Goal: Navigation & Orientation: Find specific page/section

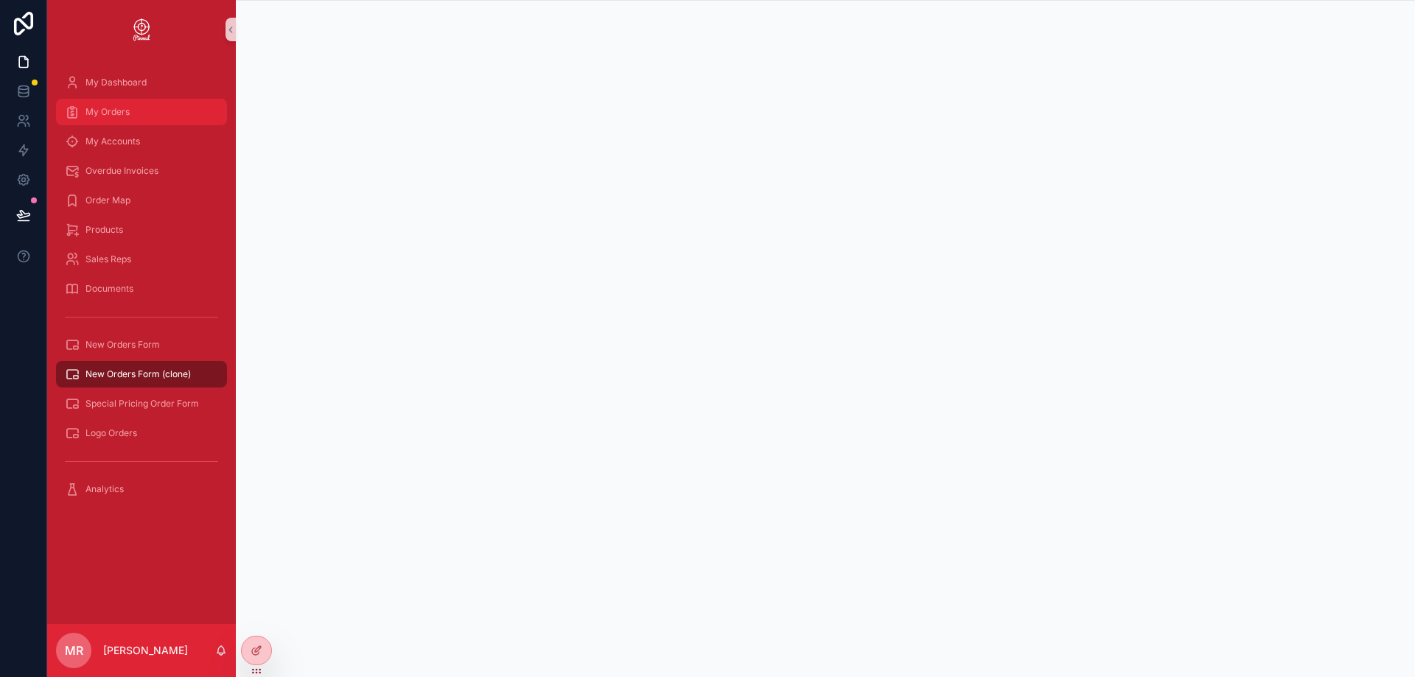
click at [137, 116] on div "My Orders" at bounding box center [141, 112] width 153 height 24
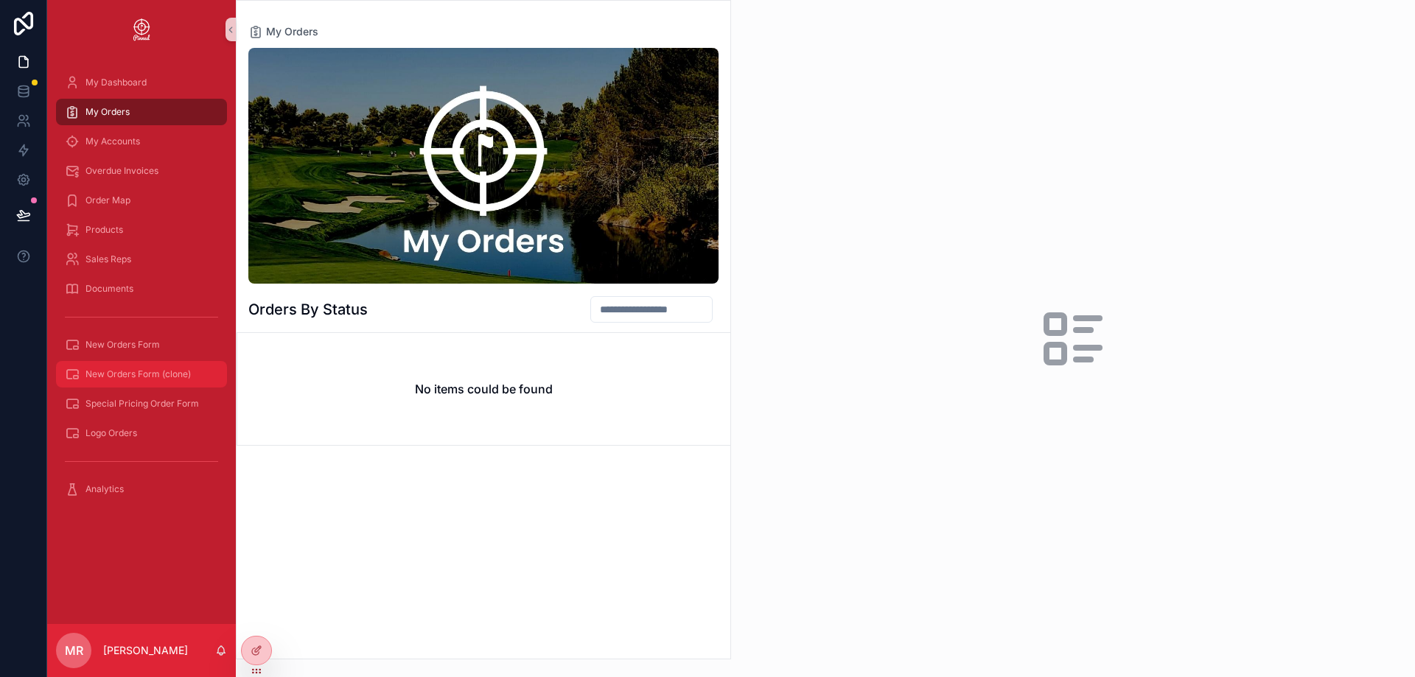
click at [152, 379] on span "New Orders Form (clone)" at bounding box center [137, 374] width 105 height 12
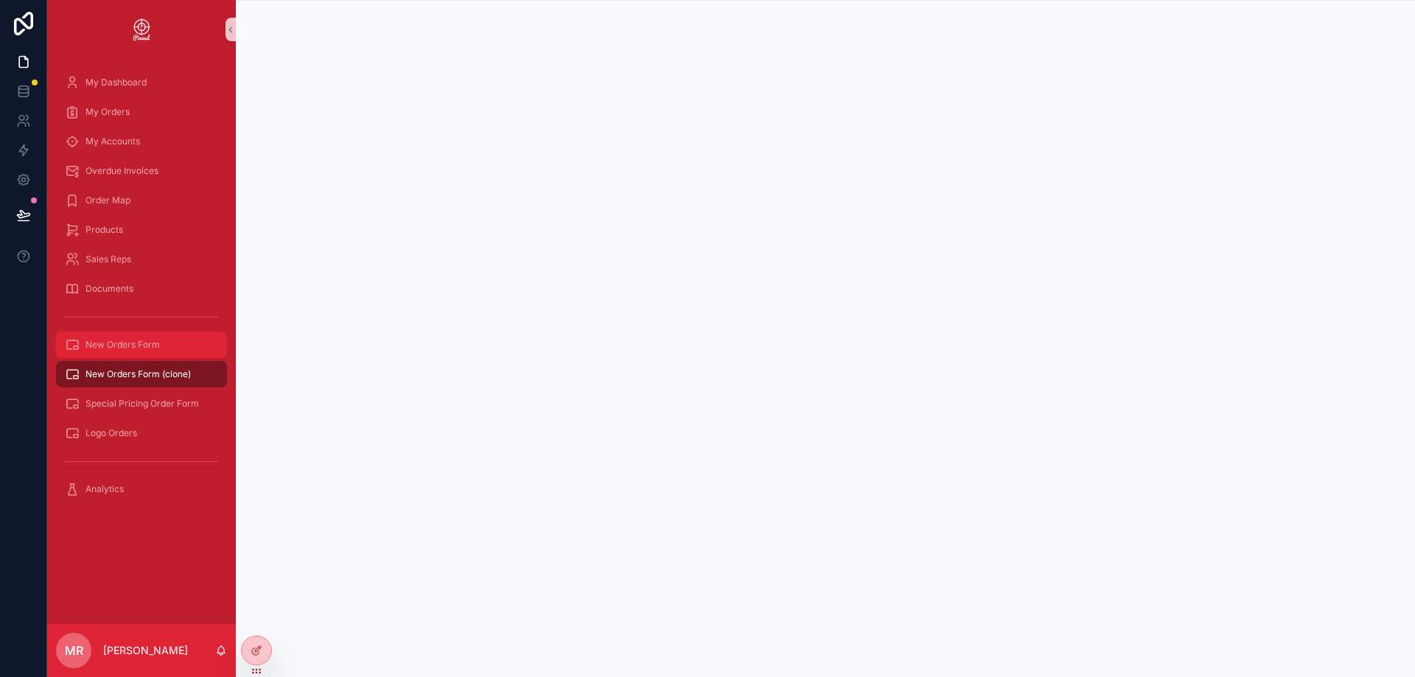
click at [128, 343] on span "New Orders Form" at bounding box center [122, 345] width 74 height 12
click at [114, 371] on span "New Orders Form (clone)" at bounding box center [137, 374] width 105 height 12
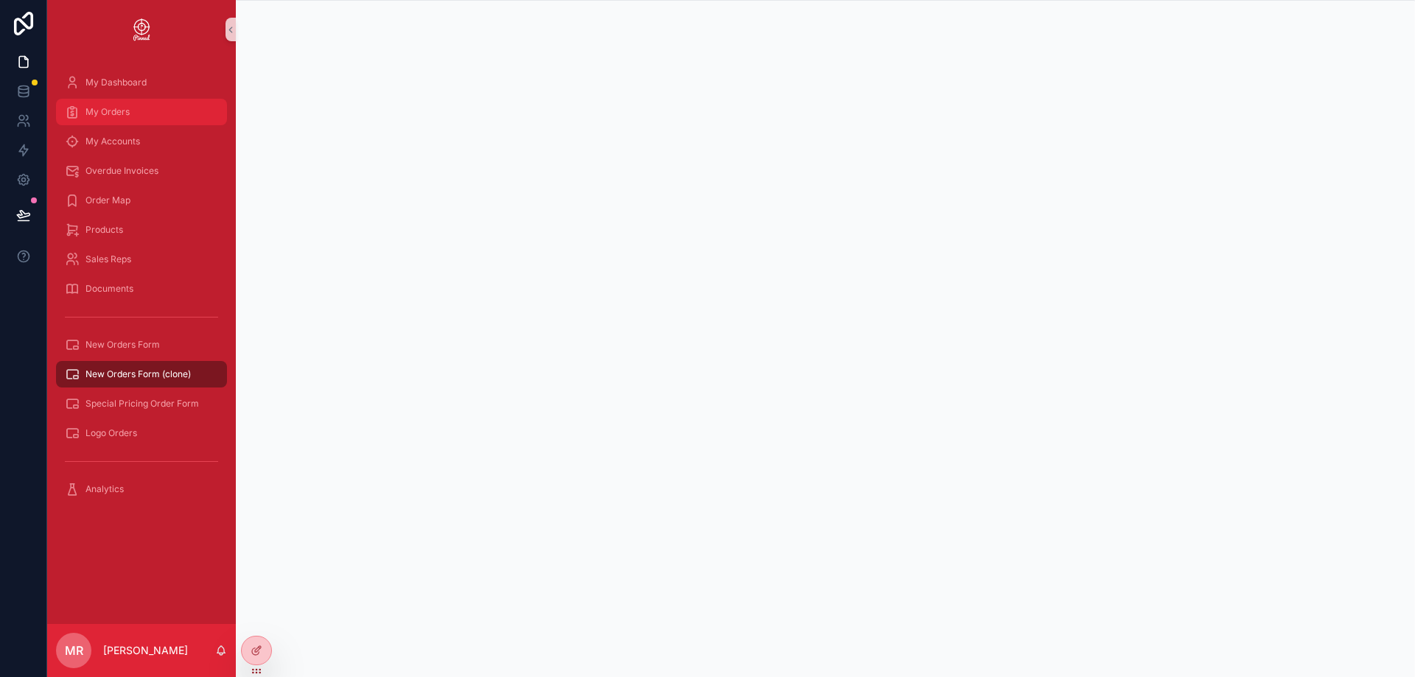
click at [139, 117] on div "My Orders" at bounding box center [141, 112] width 153 height 24
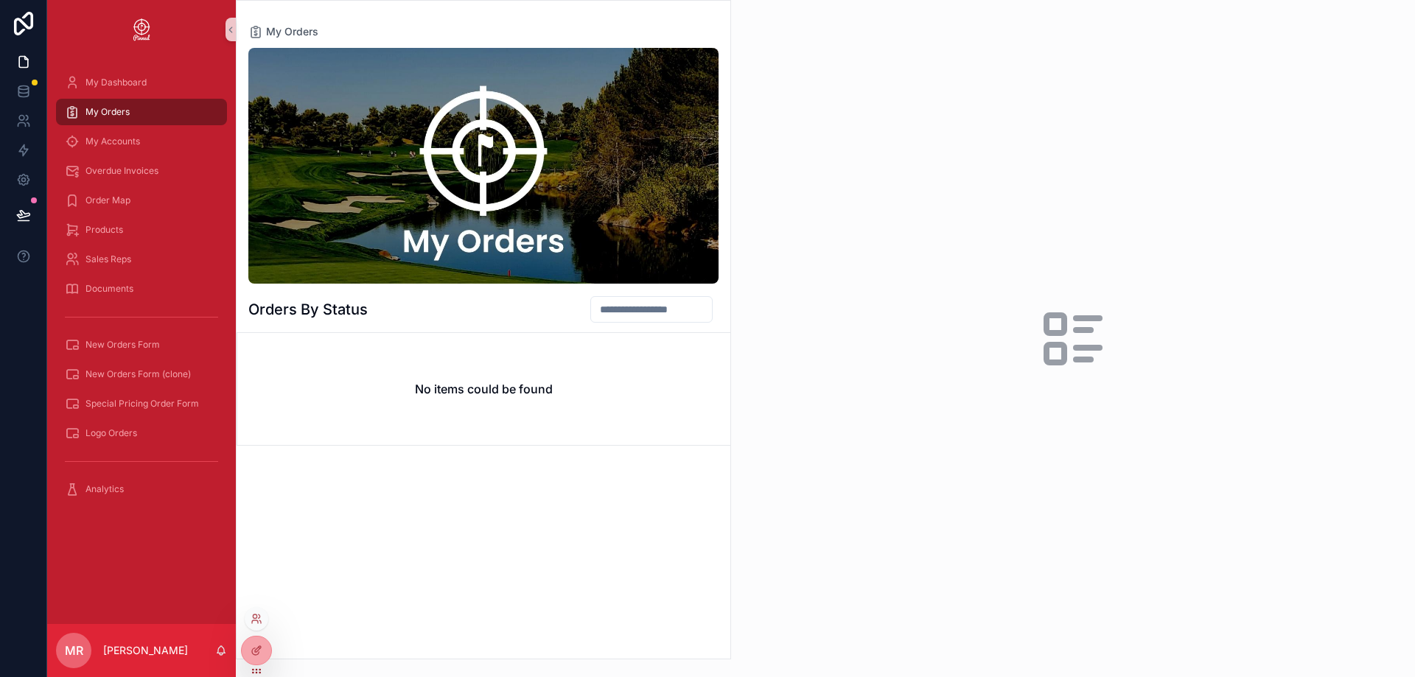
click at [258, 625] on div at bounding box center [257, 619] width 24 height 24
click at [259, 623] on icon at bounding box center [256, 619] width 12 height 12
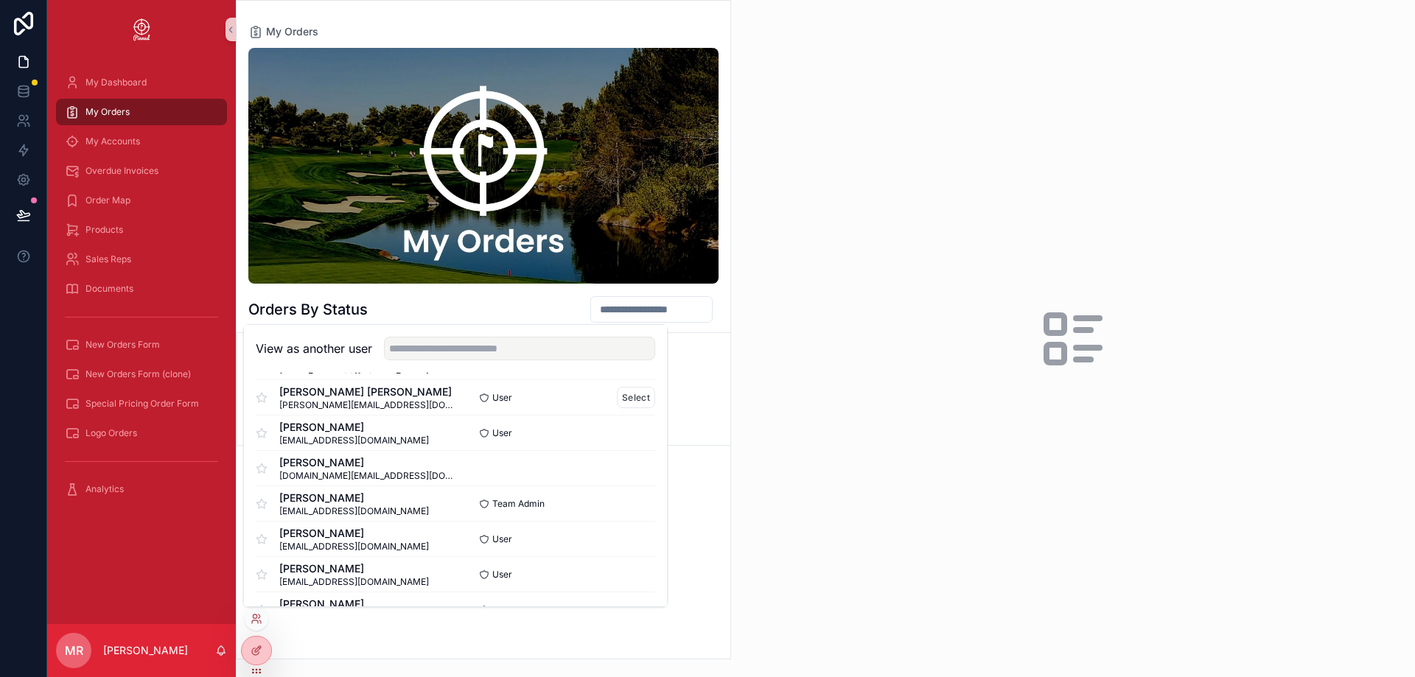
scroll to position [1114, 0]
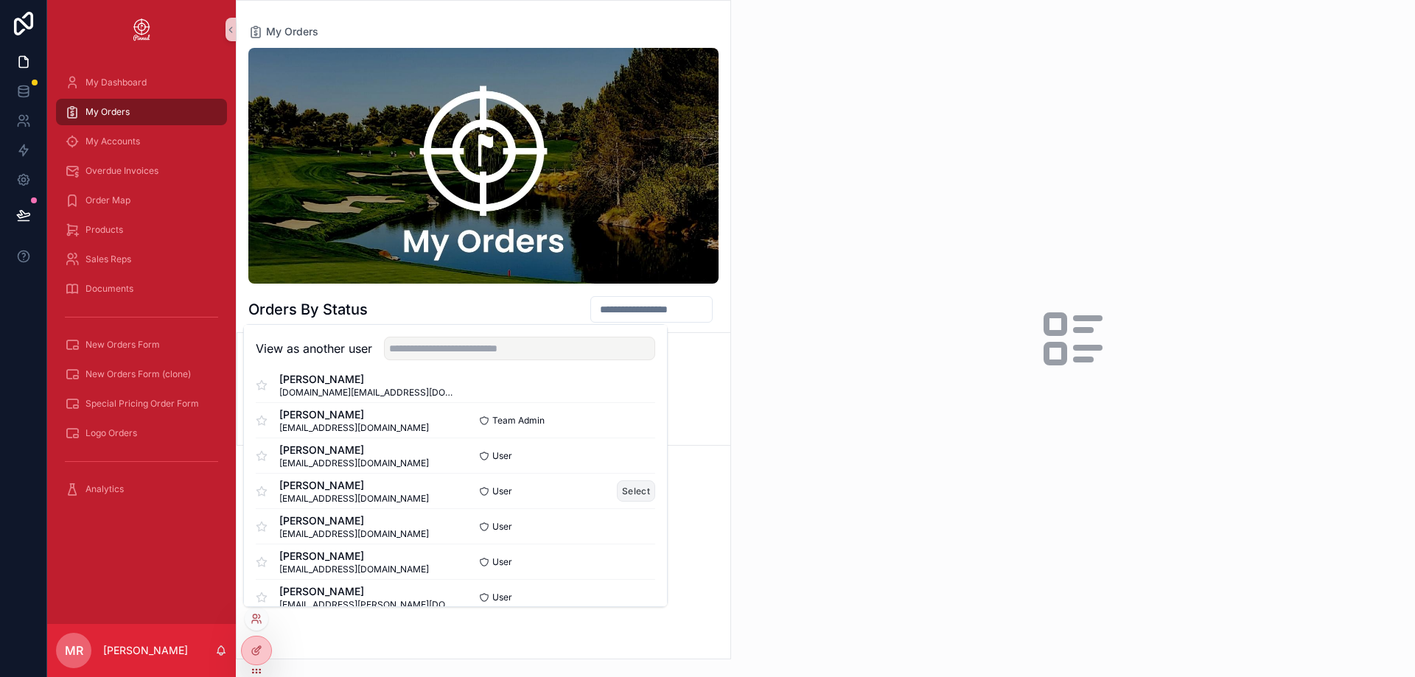
click at [617, 491] on button "Select" at bounding box center [636, 490] width 38 height 21
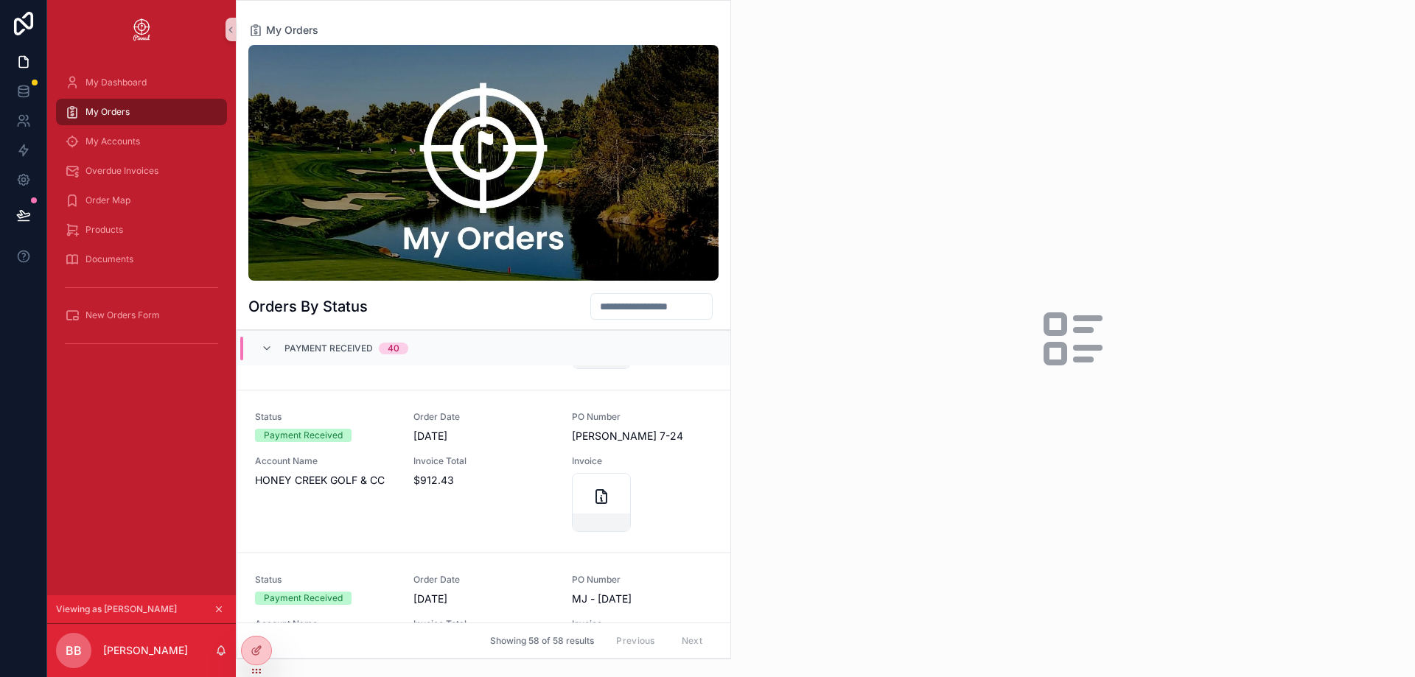
scroll to position [3498, 0]
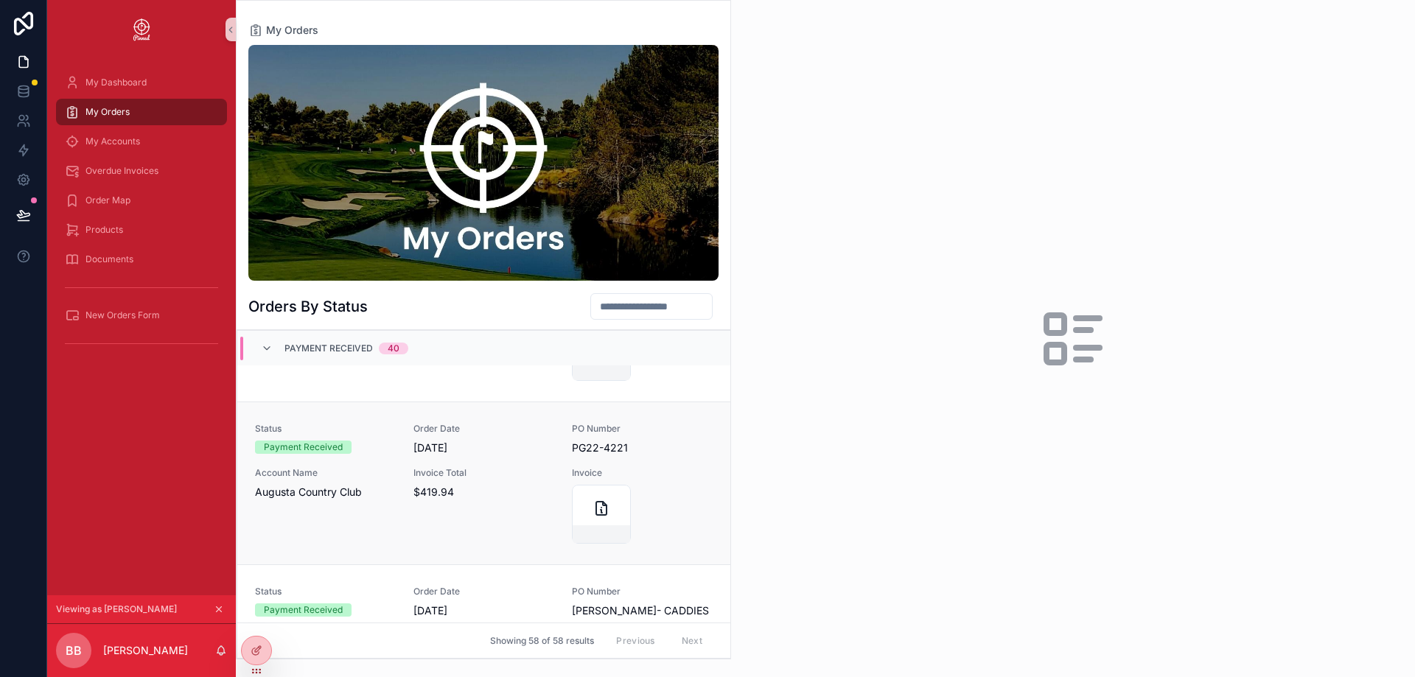
click at [495, 467] on span "Invoice Total" at bounding box center [483, 473] width 141 height 12
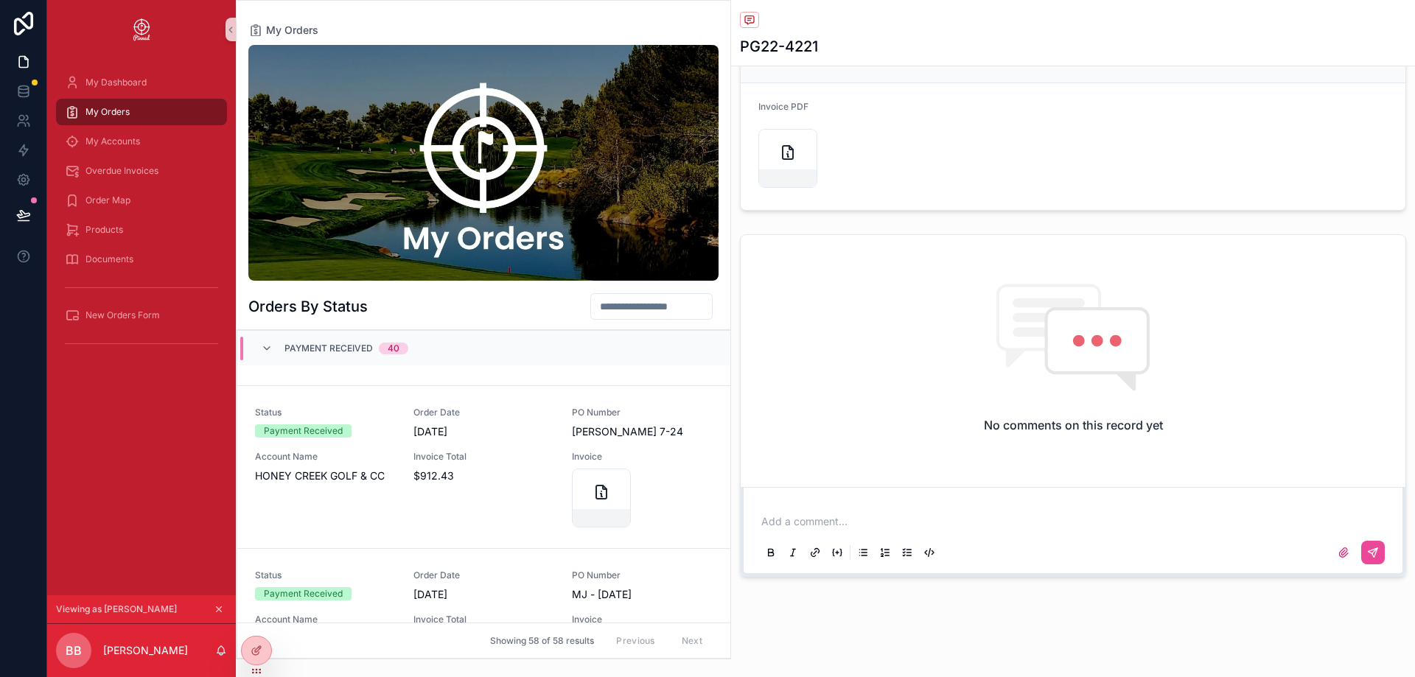
scroll to position [2761, 0]
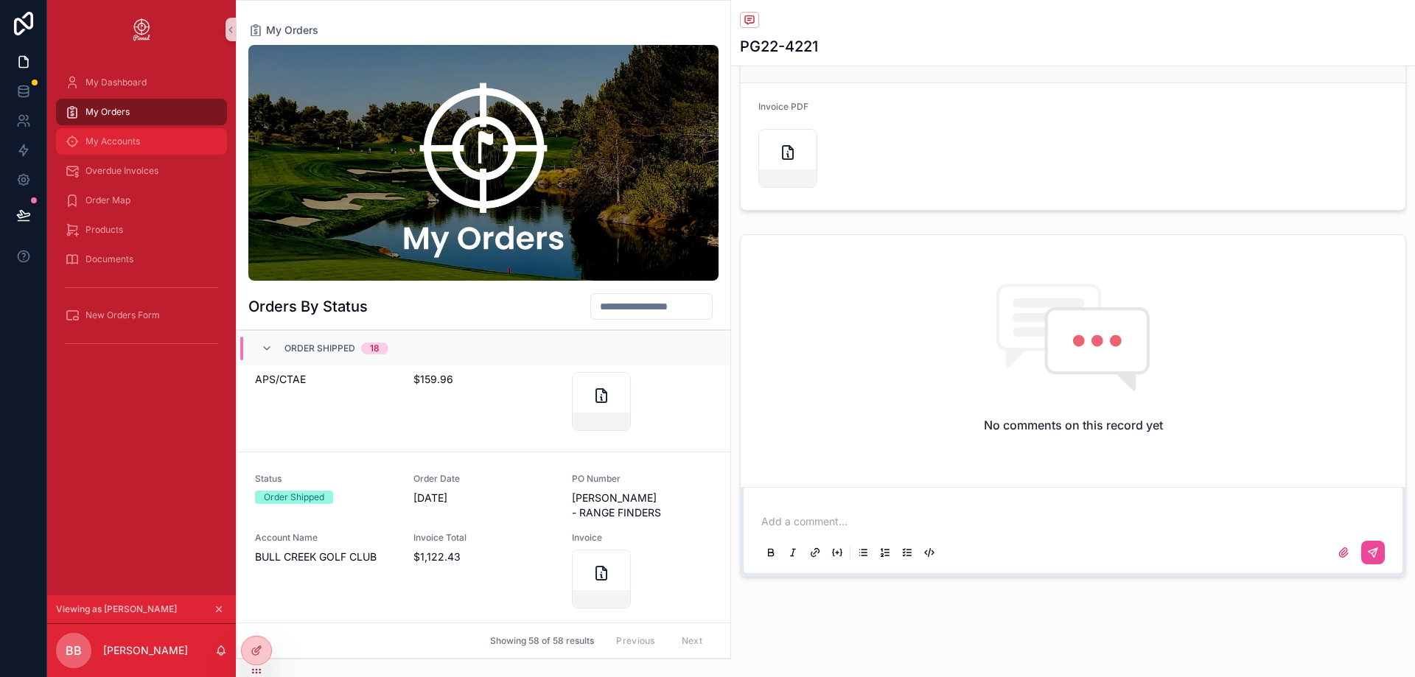
click at [130, 130] on div "My Accounts" at bounding box center [141, 142] width 153 height 24
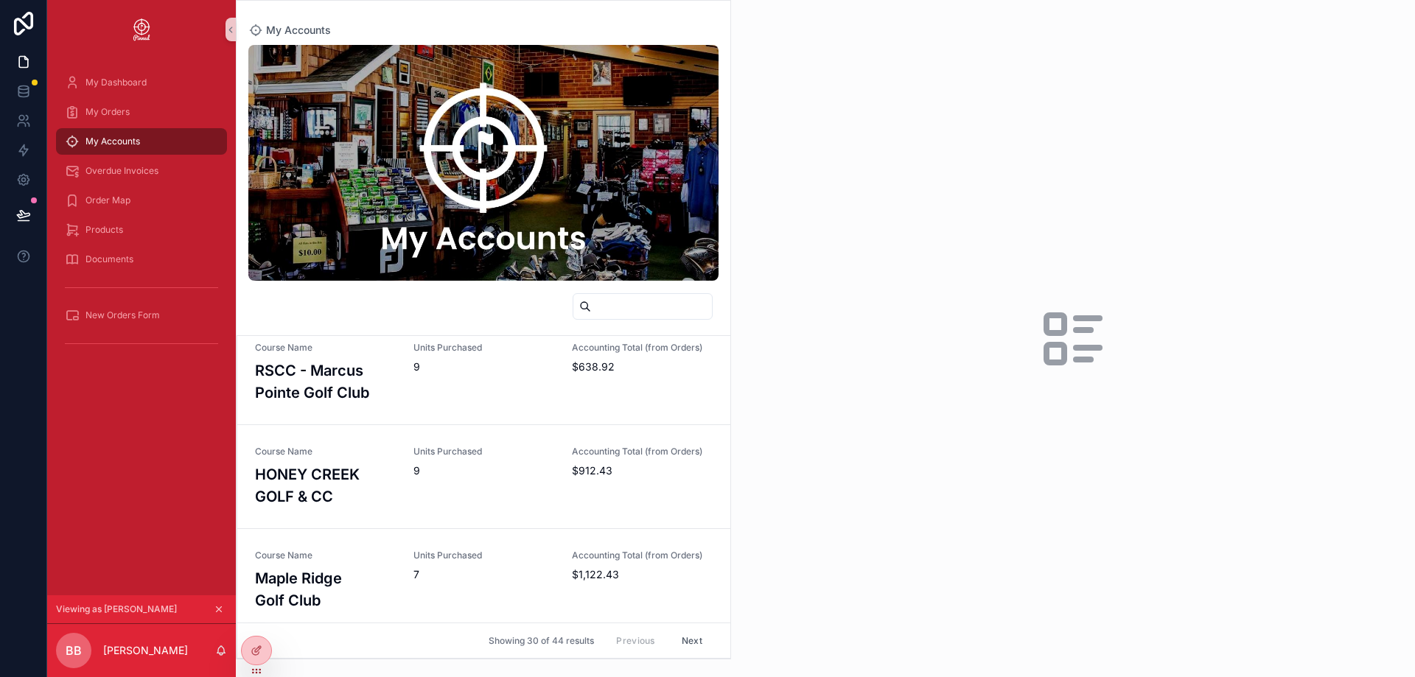
scroll to position [1473, 0]
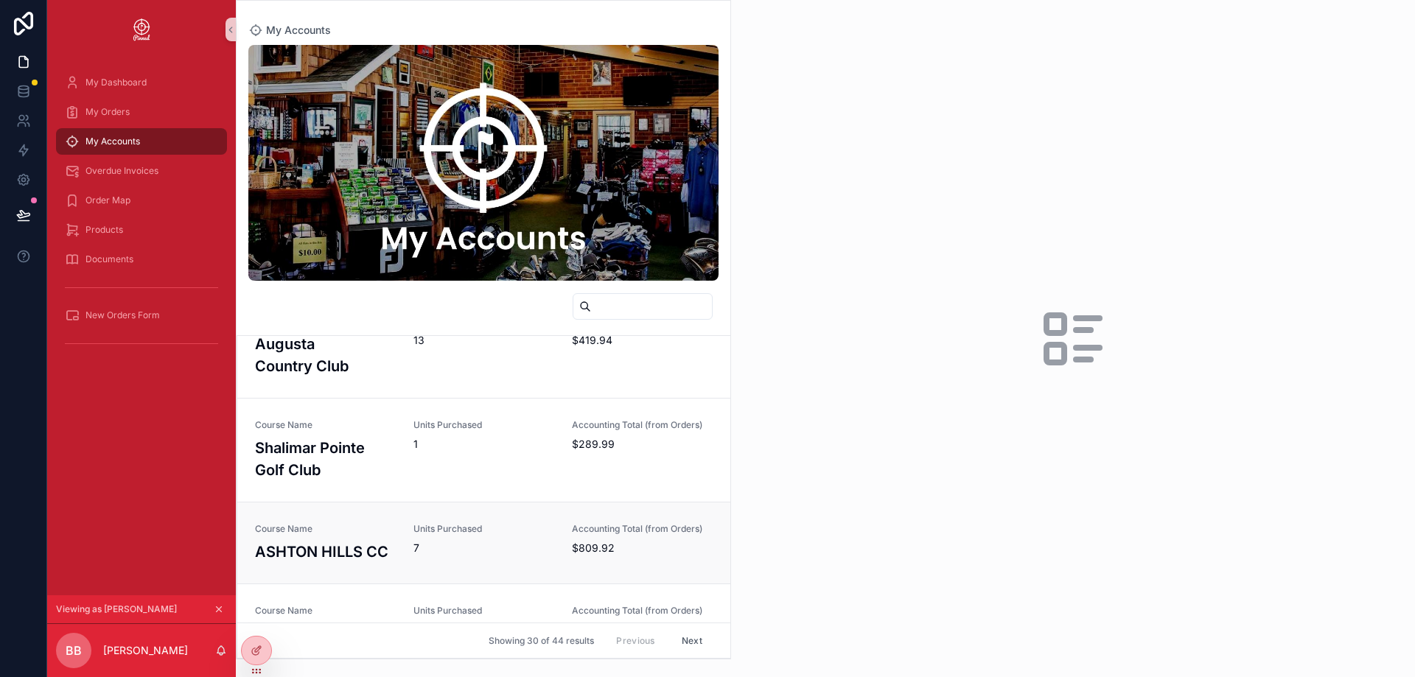
click at [499, 541] on span "7" at bounding box center [483, 548] width 141 height 15
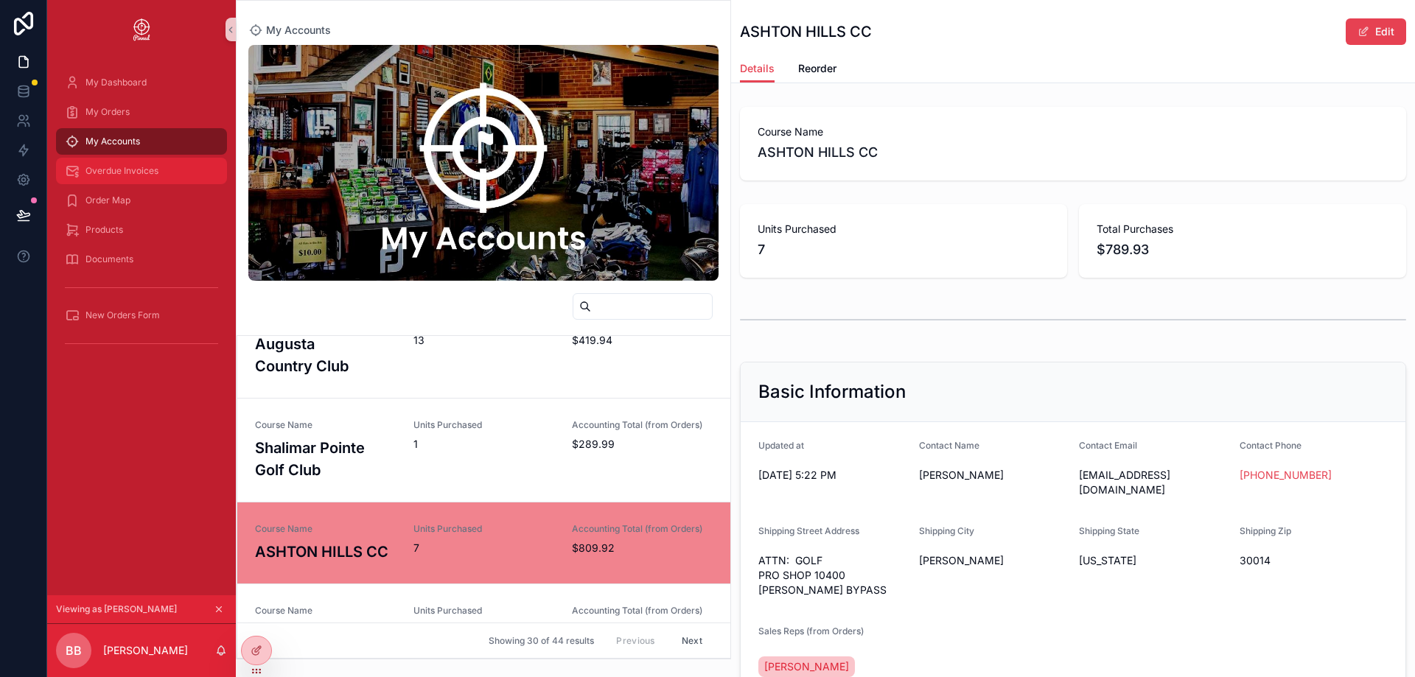
click at [125, 174] on span "Overdue Invoices" at bounding box center [121, 171] width 73 height 12
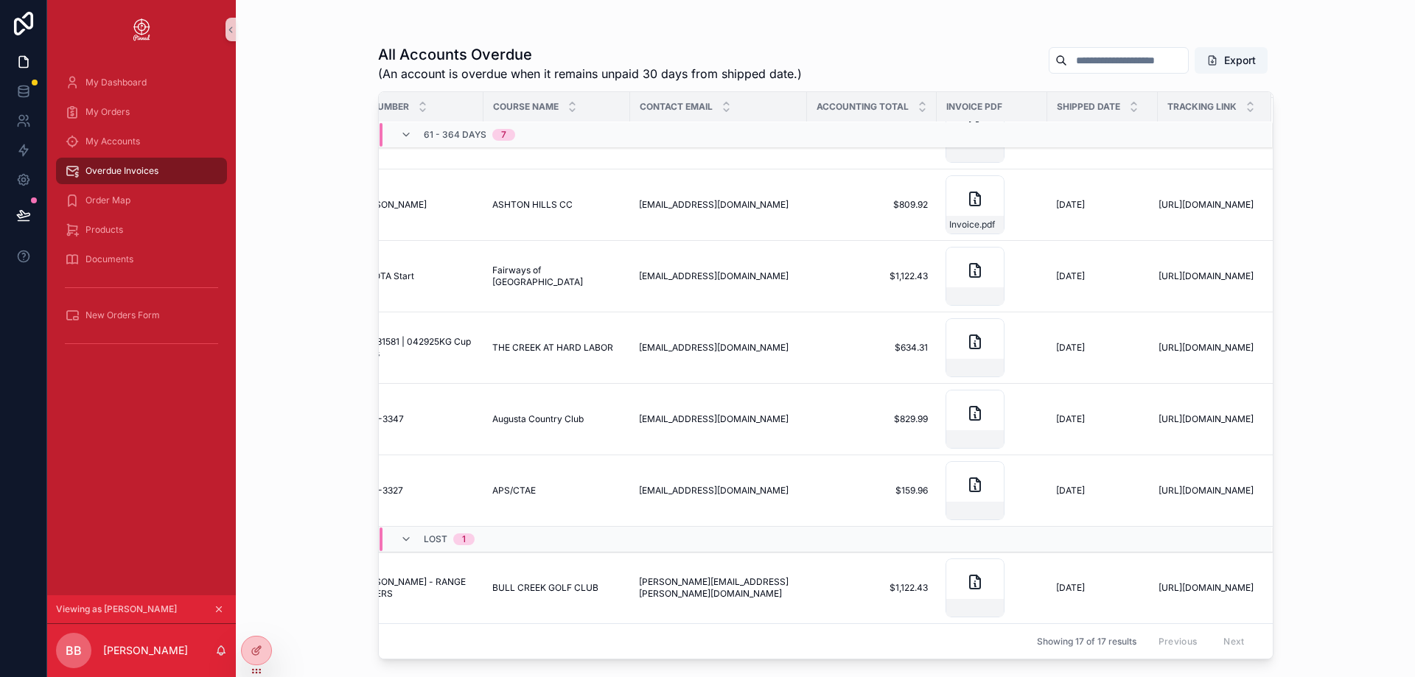
scroll to position [822, 0]
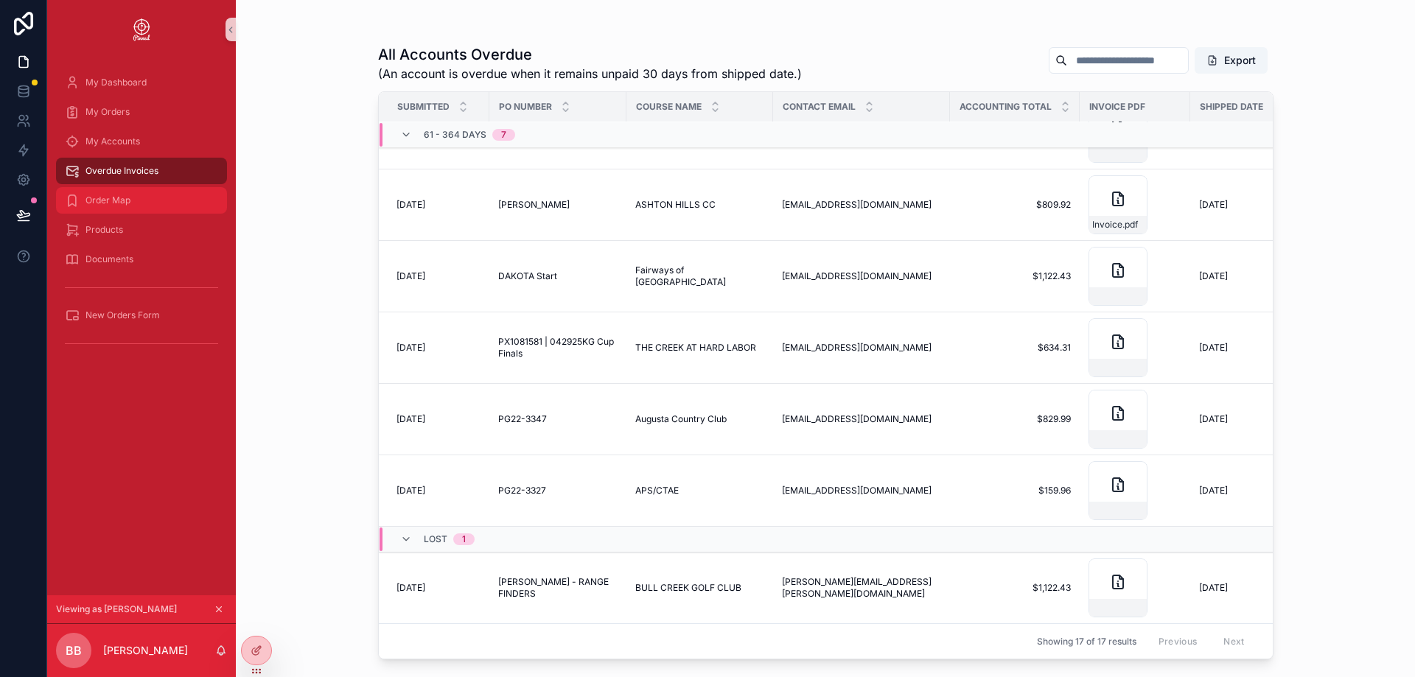
click at [127, 197] on span "Order Map" at bounding box center [107, 200] width 45 height 12
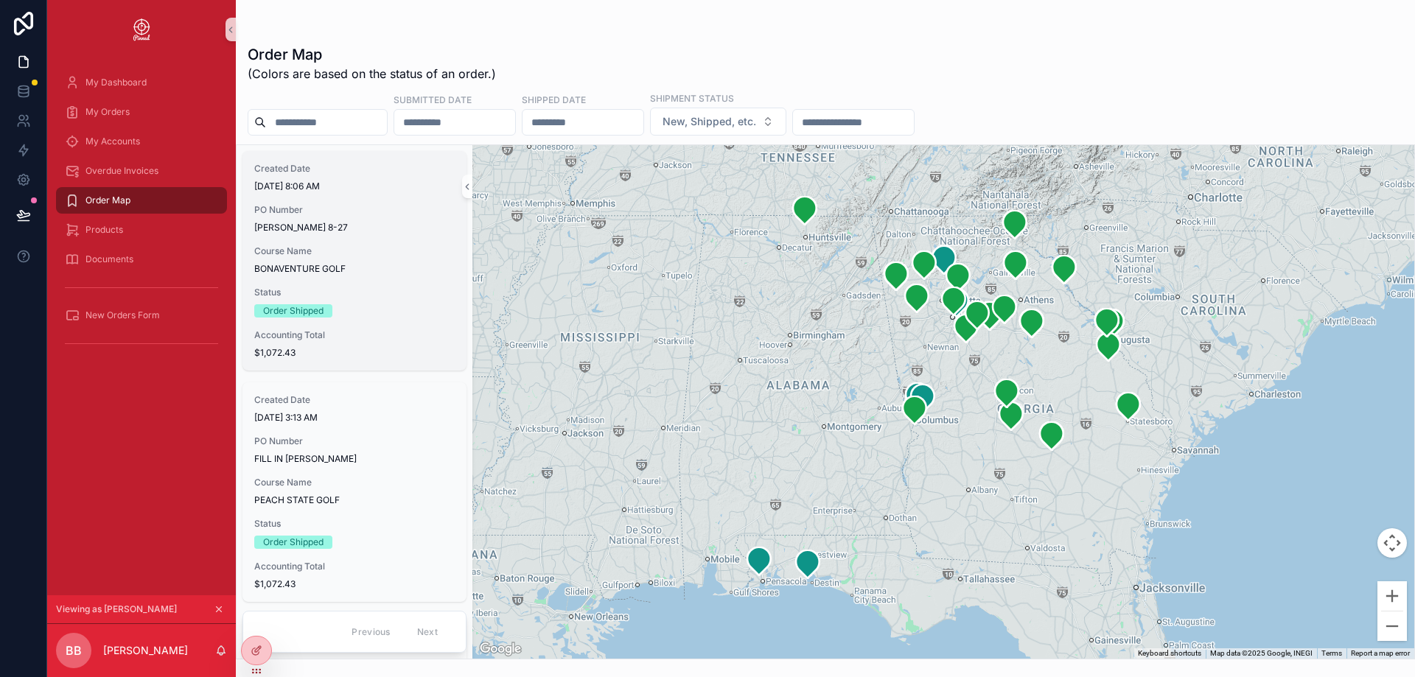
click at [399, 312] on div "Order Shipped" at bounding box center [354, 310] width 200 height 13
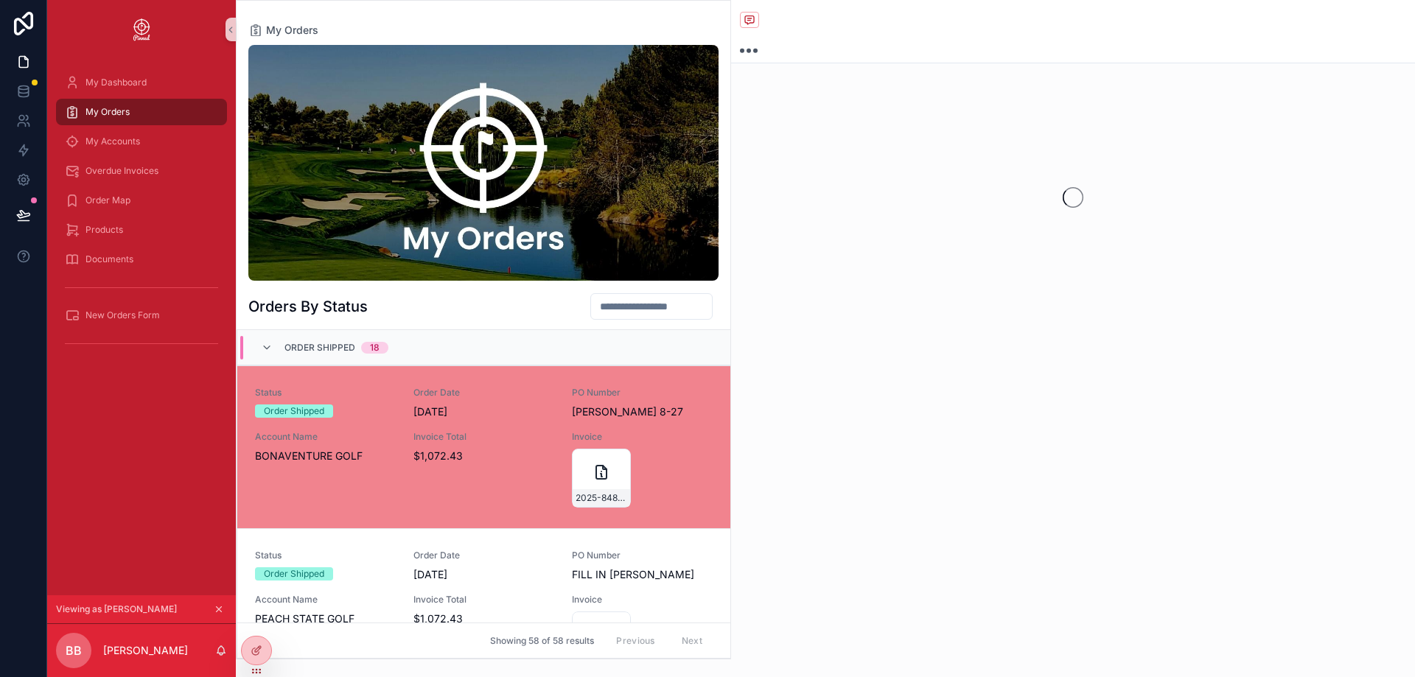
scroll to position [35, 0]
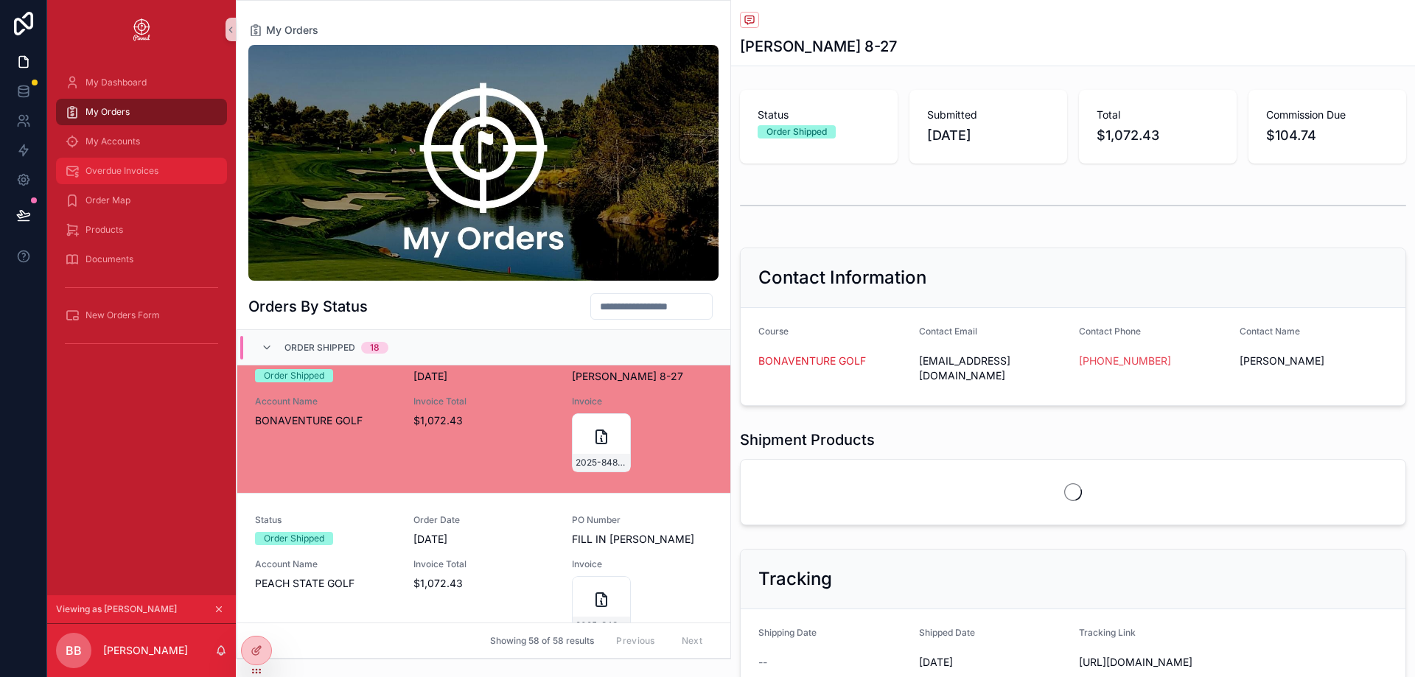
click at [125, 174] on span "Overdue Invoices" at bounding box center [121, 171] width 73 height 12
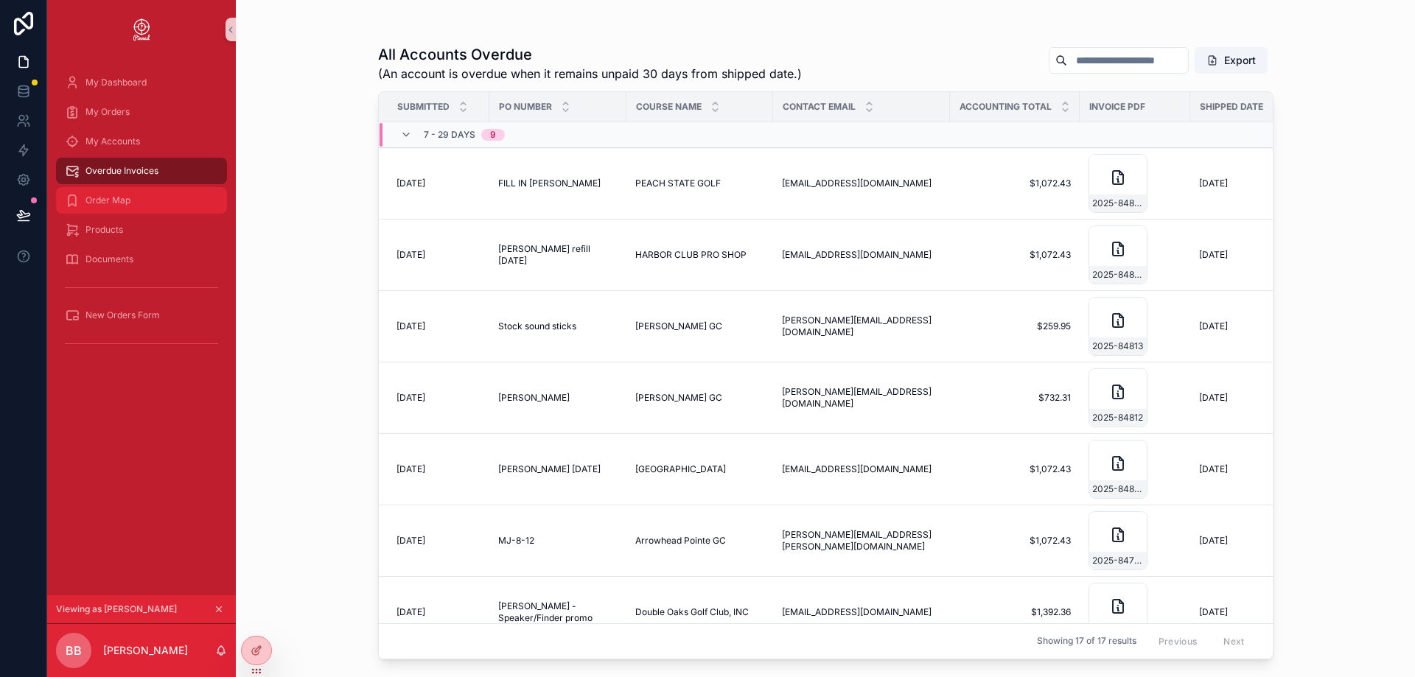
click at [133, 197] on div "Order Map" at bounding box center [141, 201] width 153 height 24
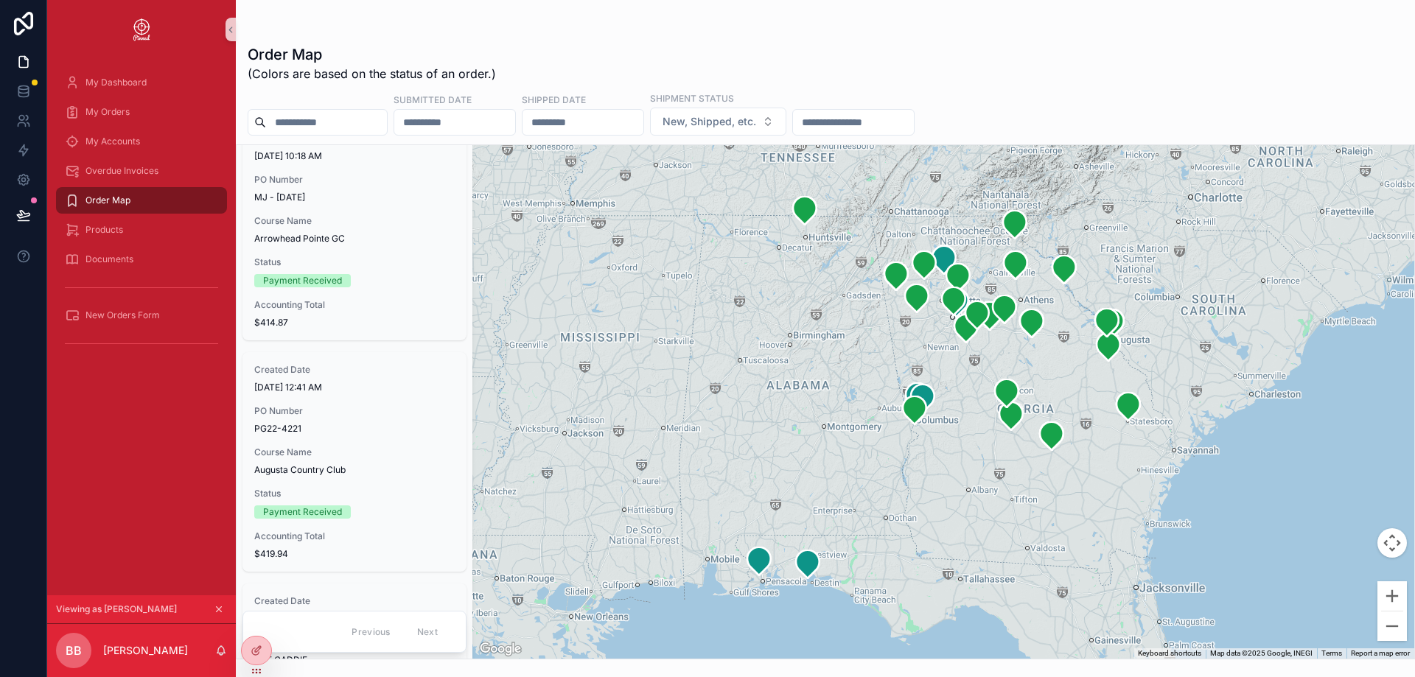
scroll to position [3242, 0]
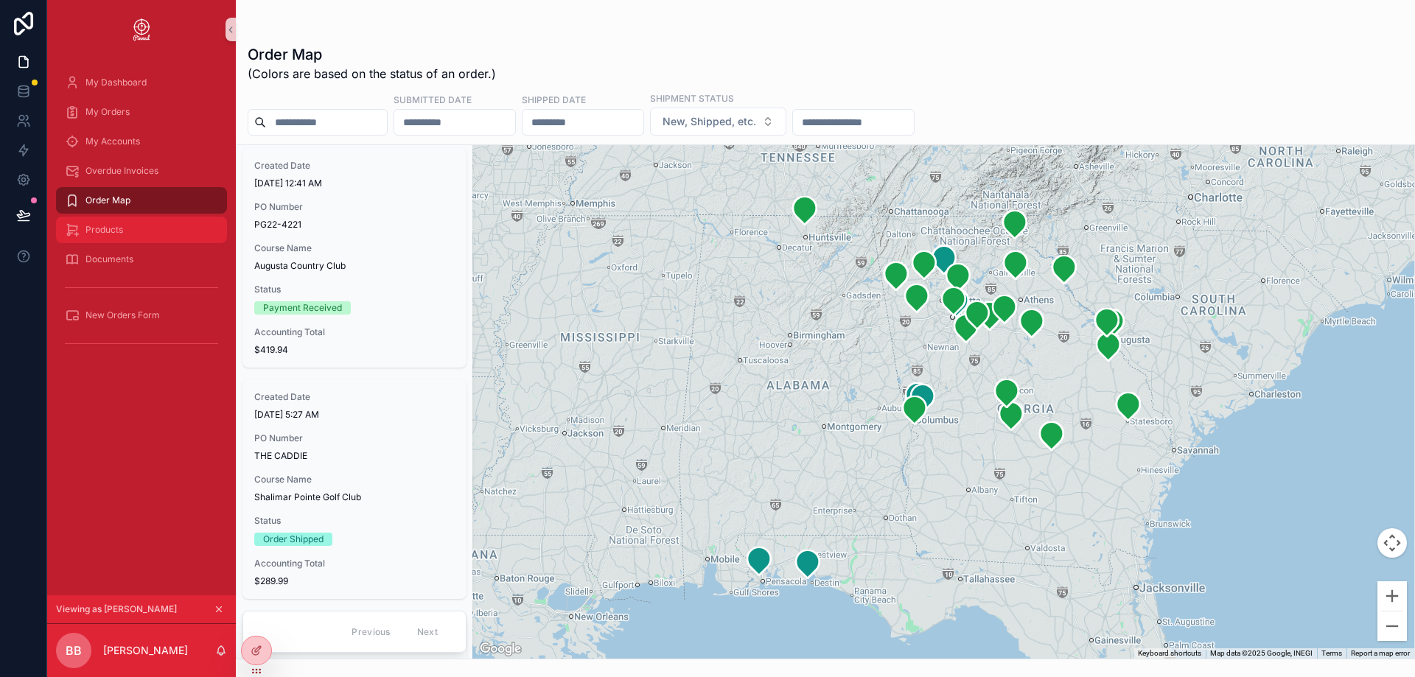
click at [132, 239] on div "Products" at bounding box center [141, 230] width 153 height 24
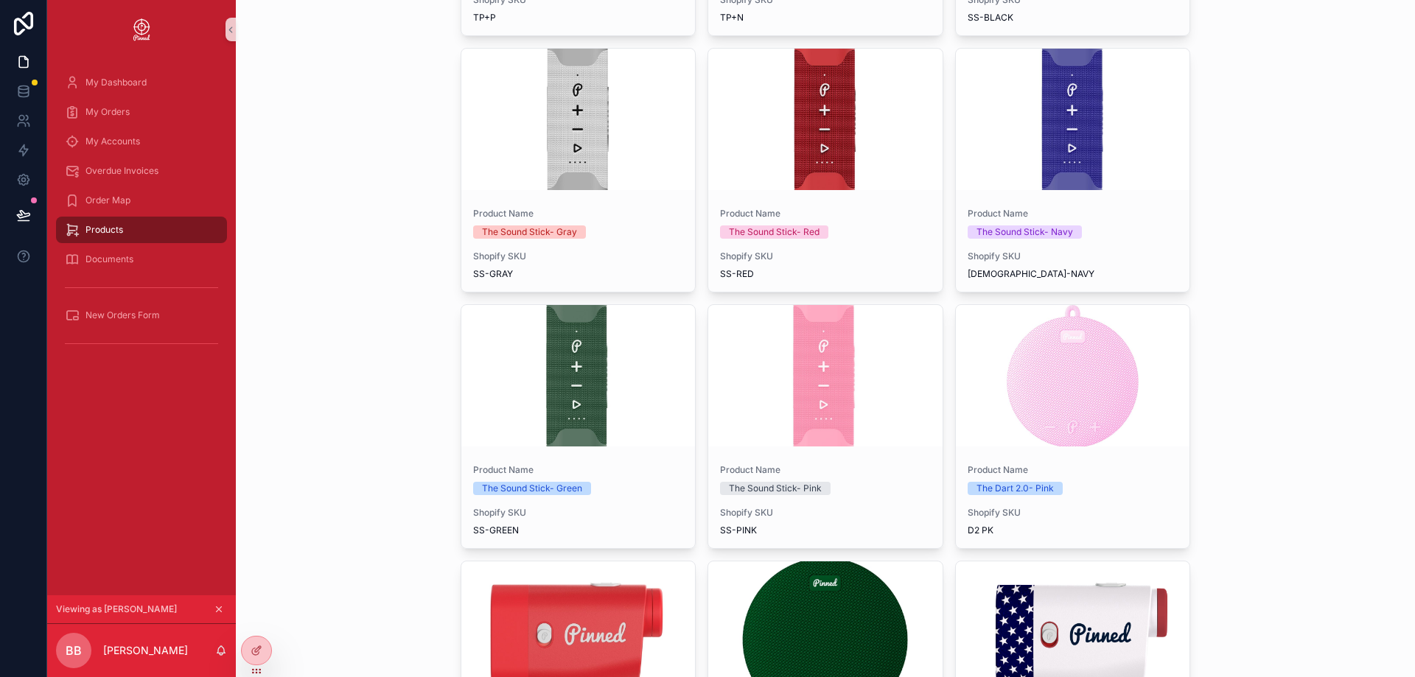
scroll to position [2293, 0]
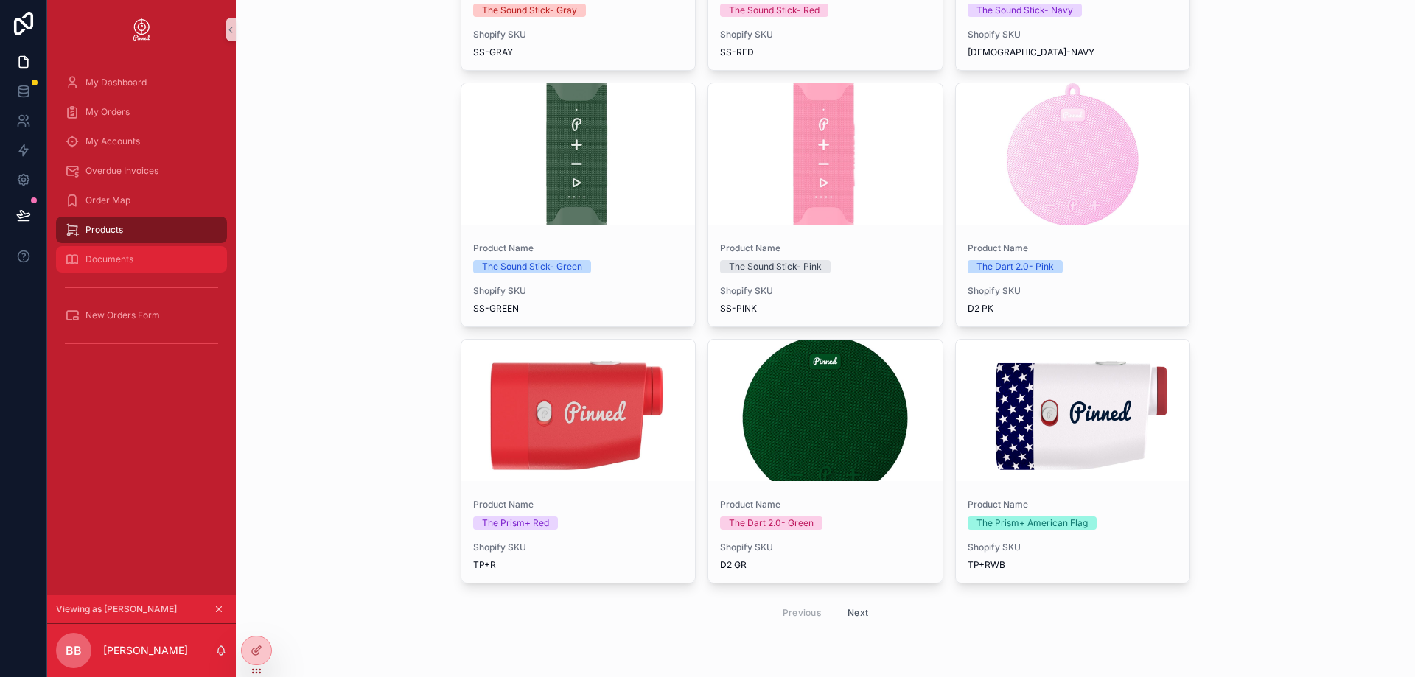
click at [120, 264] on span "Documents" at bounding box center [109, 259] width 48 height 12
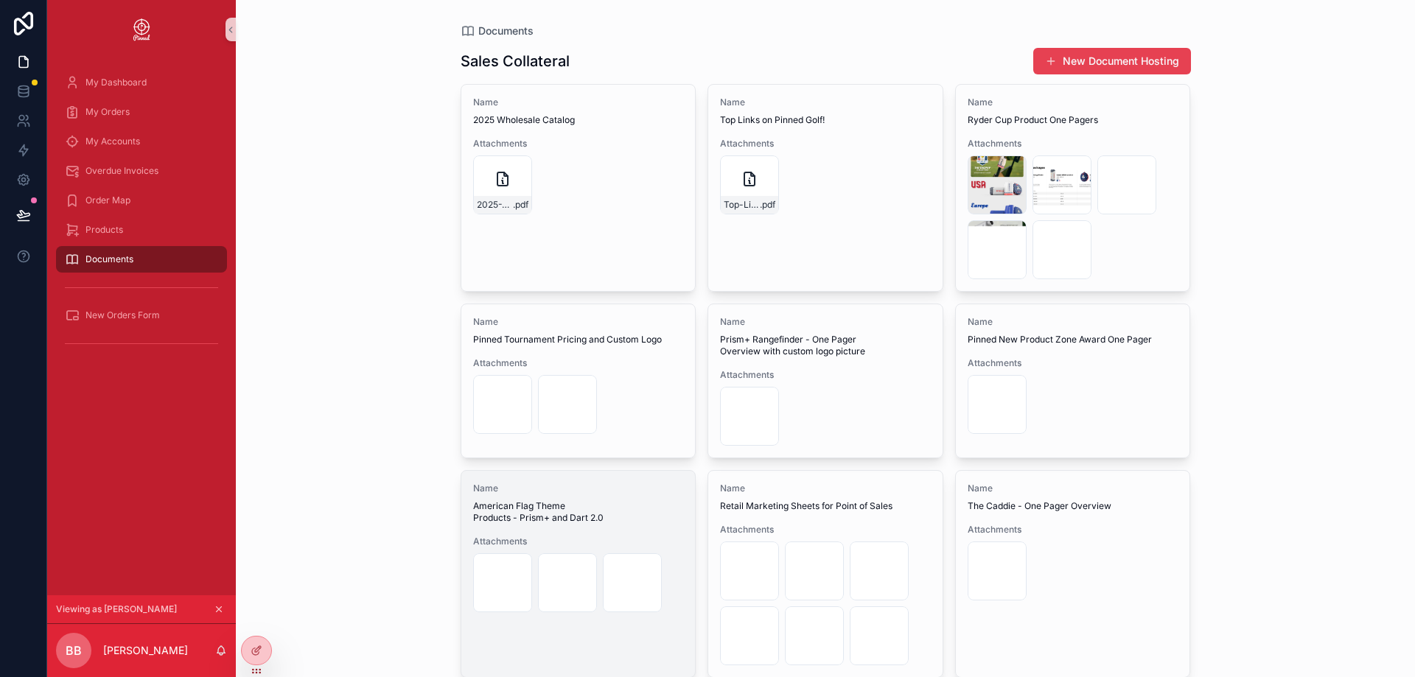
scroll to position [249, 0]
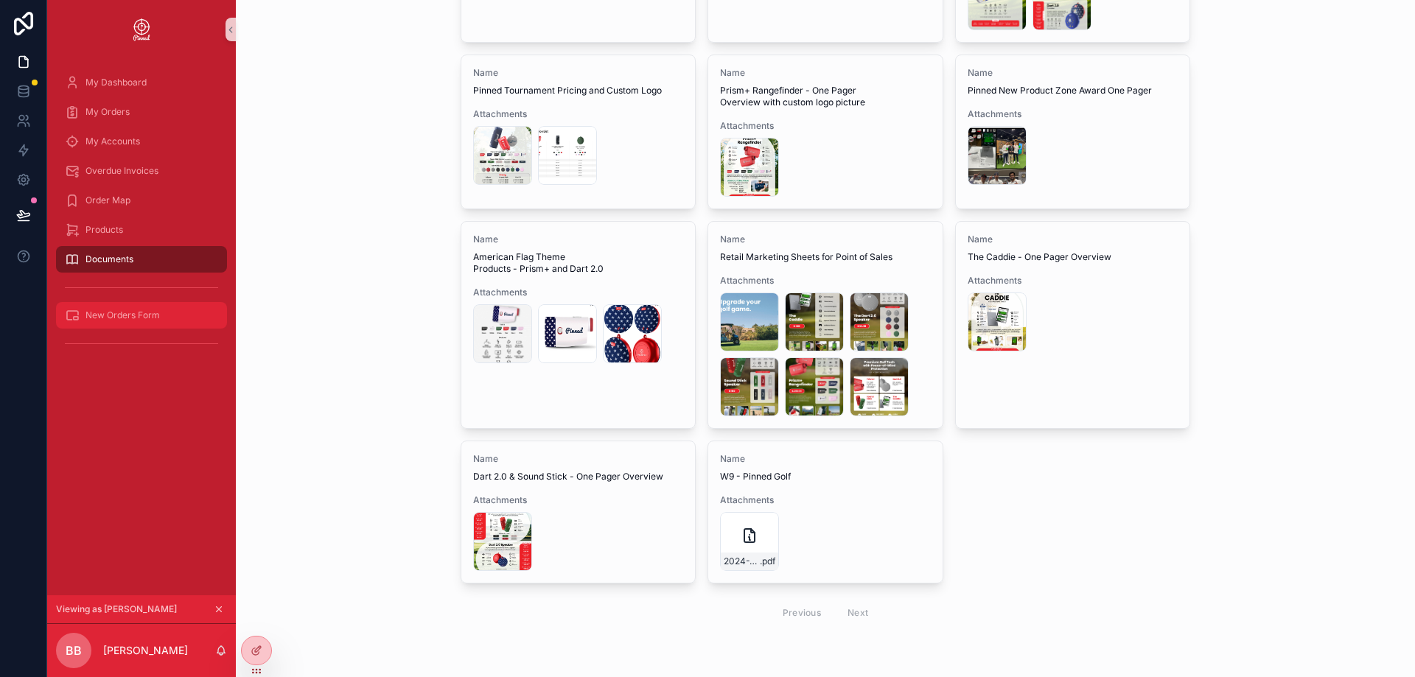
click at [116, 319] on span "New Orders Form" at bounding box center [122, 315] width 74 height 12
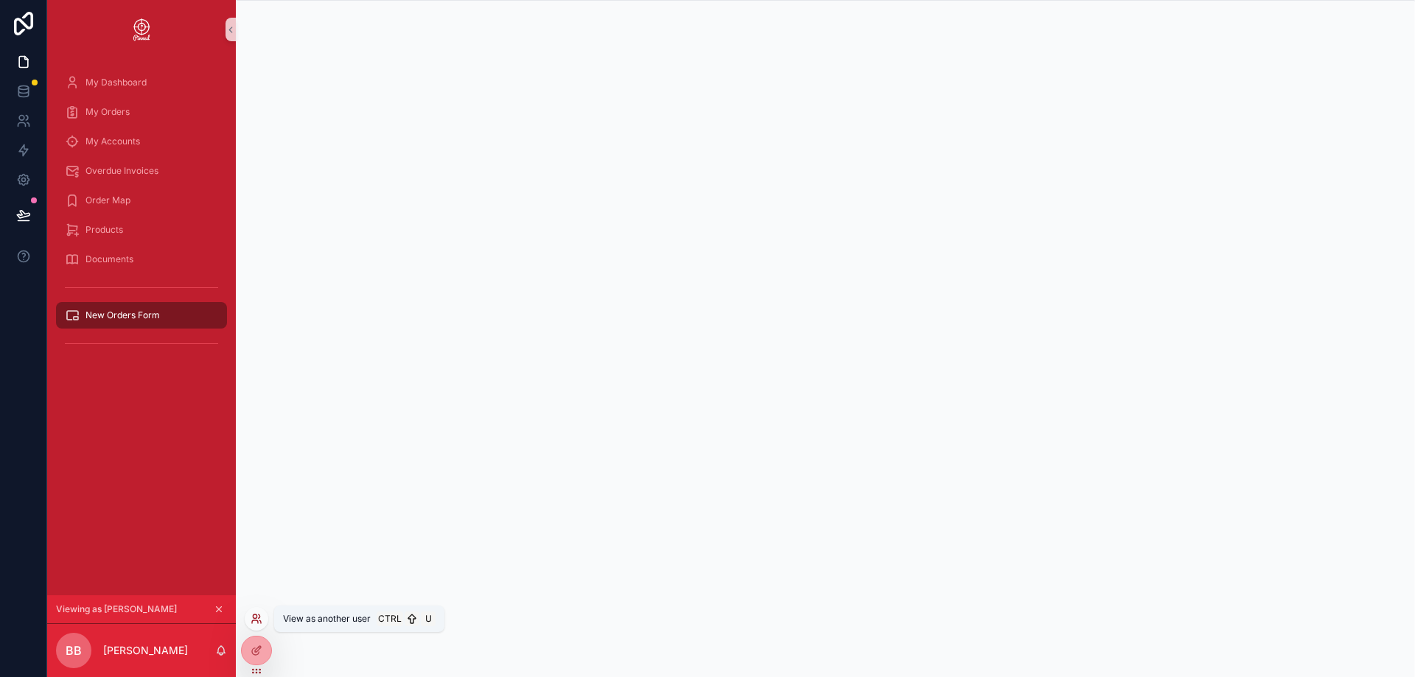
click at [257, 618] on icon at bounding box center [256, 619] width 12 height 12
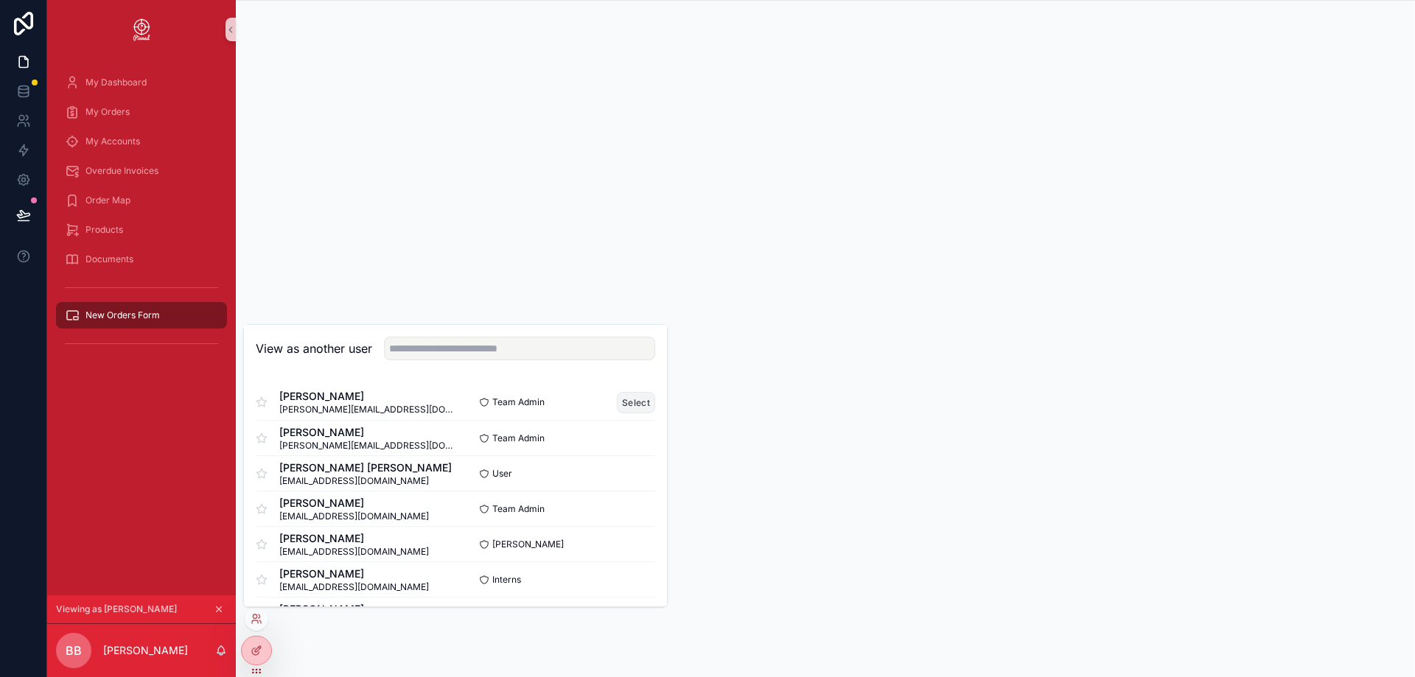
click at [617, 402] on button "Select" at bounding box center [636, 402] width 38 height 21
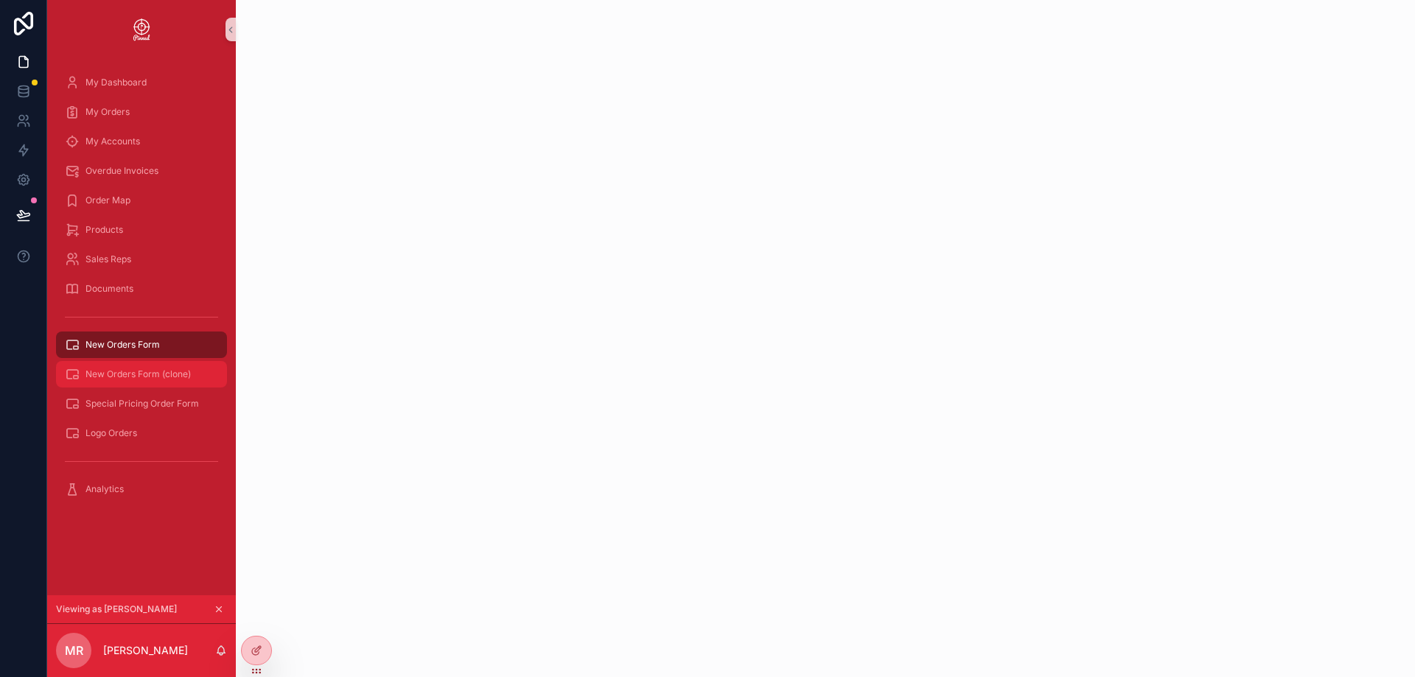
click at [150, 379] on span "New Orders Form (clone)" at bounding box center [137, 374] width 105 height 12
